Goal: Task Accomplishment & Management: Complete application form

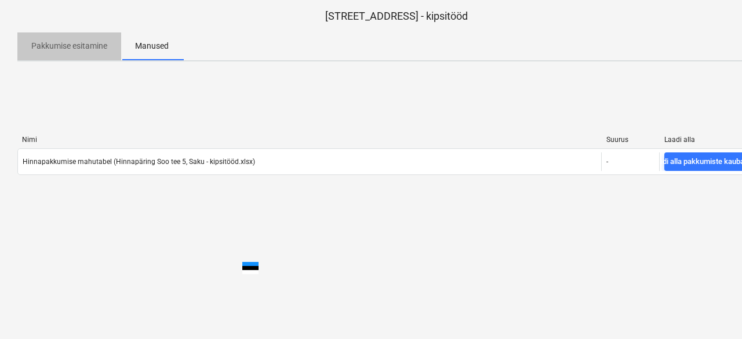
click at [49, 44] on font "Pakkumise esitamine" at bounding box center [69, 45] width 76 height 9
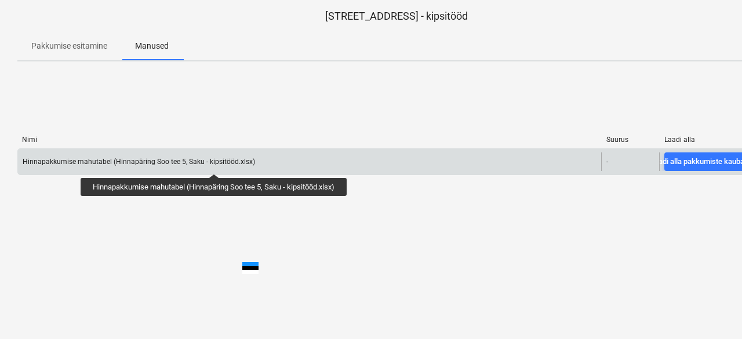
click at [217, 163] on font "Hinnapakkumise mahutabel (Hinnapäring Soo tee 5, Saku - kipsitööd.xlsx)" at bounding box center [139, 162] width 232 height 8
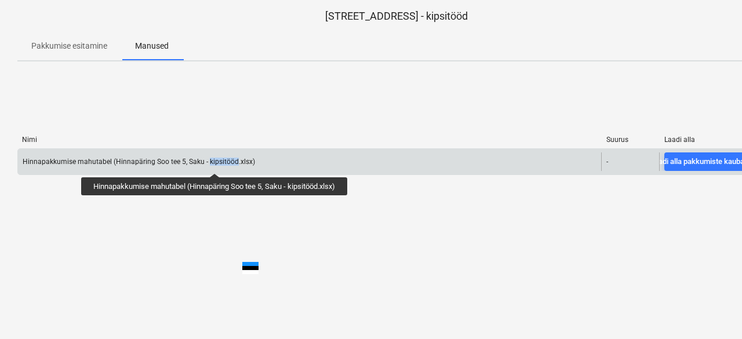
click at [217, 163] on font "Hinnapakkumise mahutabel (Hinnapäring Soo tee 5, Saku - kipsitööd.xlsx)" at bounding box center [139, 162] width 232 height 8
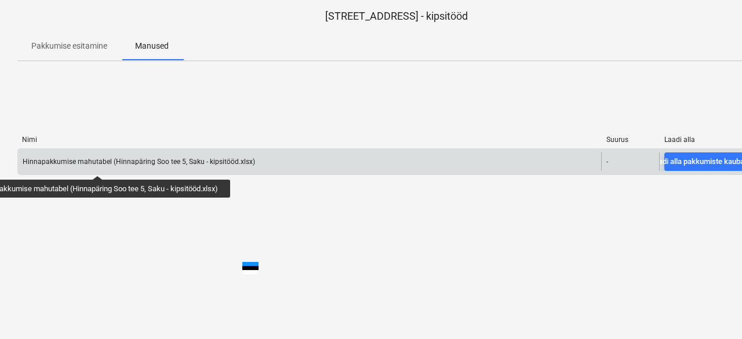
click at [99, 165] on font "Hinnapakkumise mahutabel (Hinnapäring Soo tee 5, Saku - kipsitööd.xlsx)" at bounding box center [139, 162] width 232 height 8
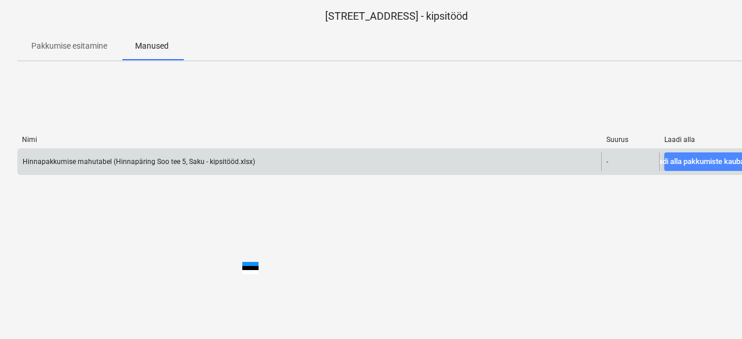
click at [685, 165] on font "Laadi alla pakkumiste kaubanduskeskus" at bounding box center [717, 161] width 134 height 9
click at [155, 174] on div "Hinnapakkumise mahutabel (Hinnapäring Soo tee 5, Saku - kipsitööd.xlsx) - Laadi…" at bounding box center [396, 161] width 758 height 27
click at [276, 163] on div "Hinnapakkumise mahutabel (Hinnapäring Soo tee 5, Saku - kipsitööd.xlsx)" at bounding box center [309, 161] width 583 height 19
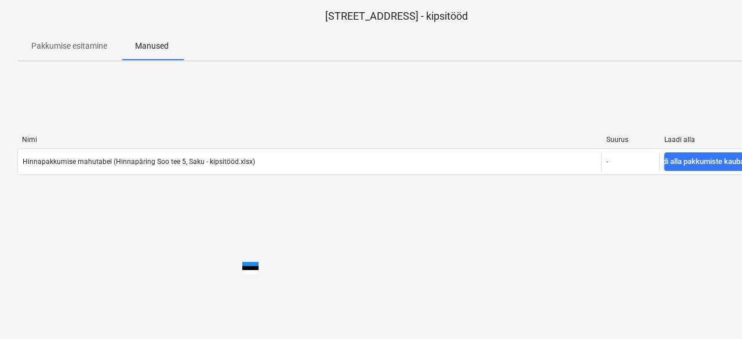
drag, startPoint x: 278, startPoint y: 162, endPoint x: 403, endPoint y: 126, distance: 130.8
click at [279, 160] on div "Hinnapakkumise mahutabel (Hinnapäring Soo tee 5, Saku - kipsitööd.xlsx)" at bounding box center [309, 161] width 583 height 19
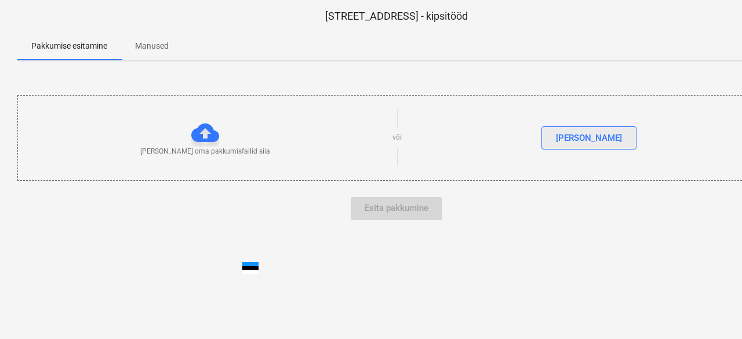
click at [593, 138] on font "Sirvi faile" at bounding box center [589, 138] width 66 height 10
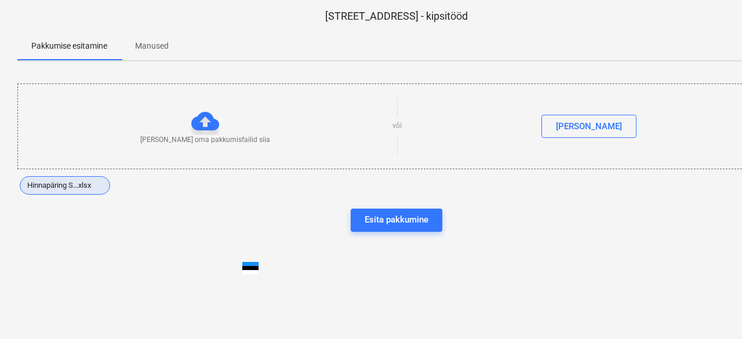
click at [40, 187] on font "Hinnapäring S...xlsx" at bounding box center [59, 185] width 64 height 9
click at [67, 182] on font "Hinnapäring S...xlsx" at bounding box center [59, 185] width 64 height 9
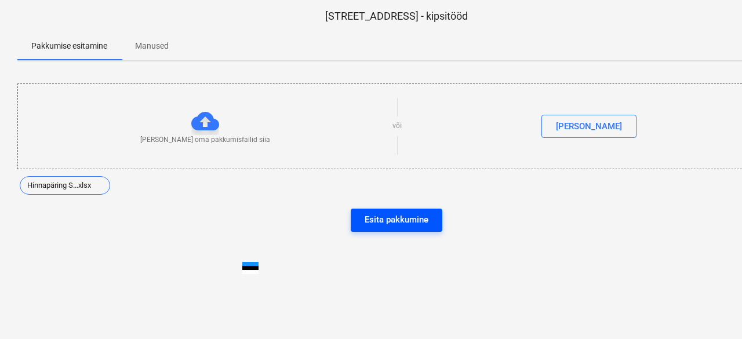
click at [404, 218] on font "Esita pakkumine" at bounding box center [396, 219] width 64 height 10
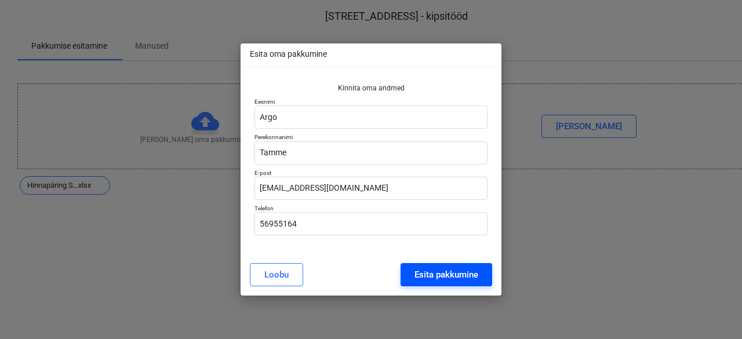
click at [440, 275] on font "Esita pakkumine" at bounding box center [446, 274] width 64 height 10
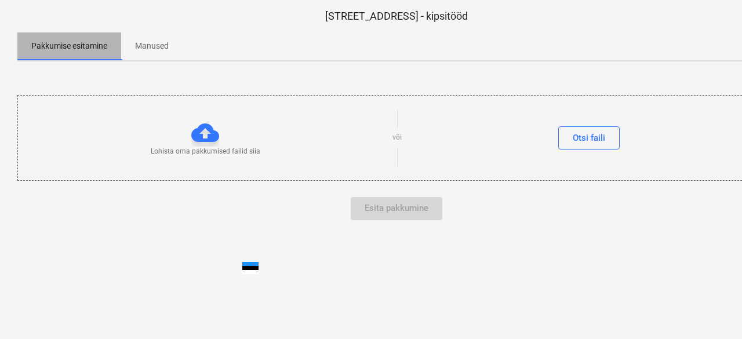
click at [98, 49] on font "Pakkumise esitamine" at bounding box center [69, 45] width 76 height 9
click at [153, 45] on font "Manused" at bounding box center [152, 45] width 34 height 9
